Goal: Information Seeking & Learning: Find specific fact

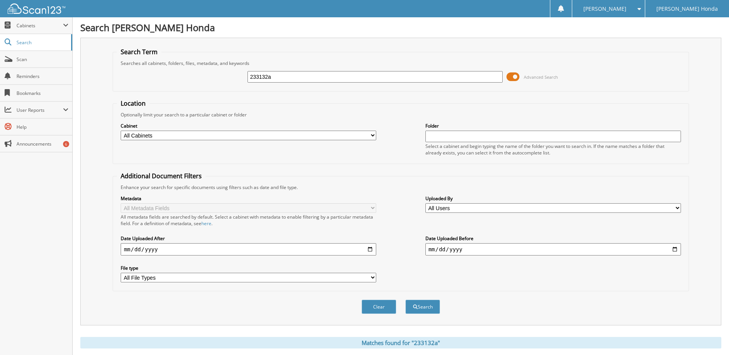
click at [273, 67] on fieldset "Search Term Searches all cabinets, folders, files, metadata, and keywords 23313…" at bounding box center [401, 70] width 576 height 44
drag, startPoint x: 275, startPoint y: 77, endPoint x: 240, endPoint y: 80, distance: 35.5
click at [240, 80] on div "233132a Advanced Search" at bounding box center [401, 77] width 568 height 21
type input "233073"
click at [406, 300] on button "Search" at bounding box center [423, 307] width 35 height 14
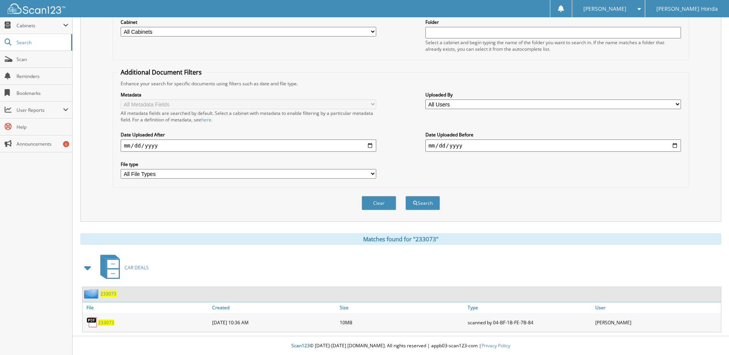
scroll to position [105, 0]
click at [105, 321] on span "233073" at bounding box center [106, 322] width 16 height 7
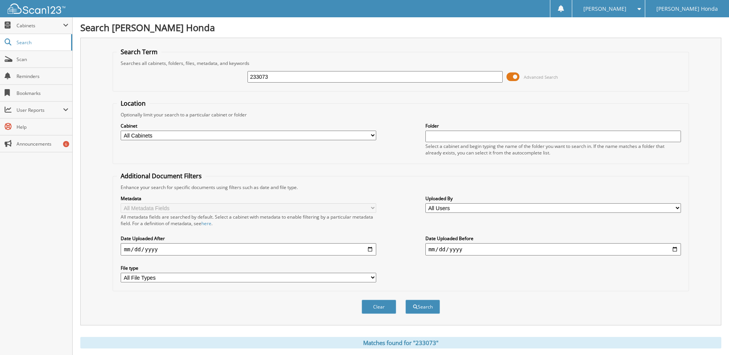
drag, startPoint x: 279, startPoint y: 78, endPoint x: 235, endPoint y: 83, distance: 44.6
click at [235, 83] on div "233073 Advanced Search" at bounding box center [401, 77] width 568 height 21
type input "298970"
click at [406, 300] on button "Search" at bounding box center [423, 307] width 35 height 14
